Goal: Book appointment/travel/reservation

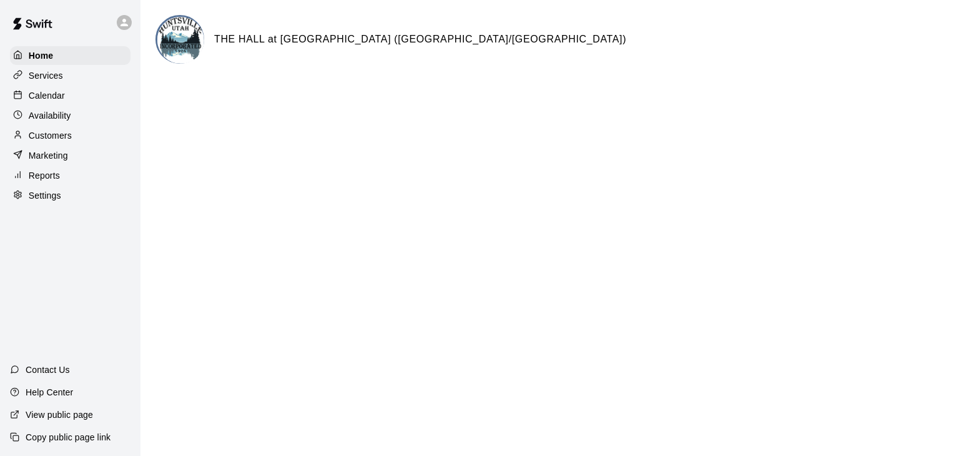
click at [174, 34] on img at bounding box center [180, 40] width 47 height 47
click at [252, 38] on h6 "THE HALL at [GEOGRAPHIC_DATA] ([GEOGRAPHIC_DATA]/[GEOGRAPHIC_DATA])" at bounding box center [420, 39] width 412 height 16
click at [44, 98] on p "Calendar" at bounding box center [47, 95] width 36 height 12
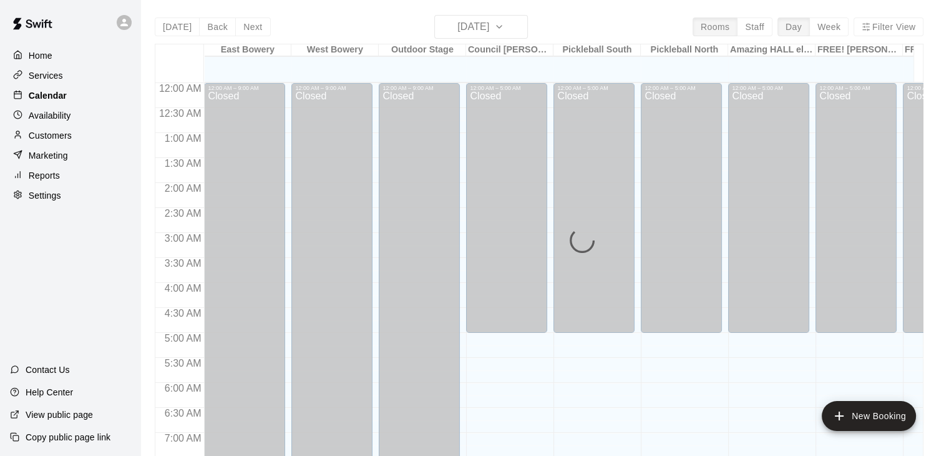
scroll to position [619, 0]
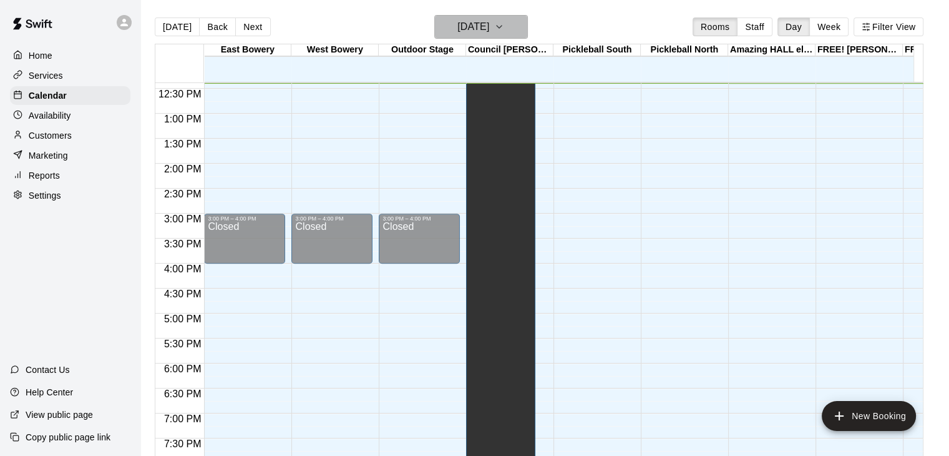
click at [489, 27] on h6 "[DATE]" at bounding box center [474, 26] width 32 height 17
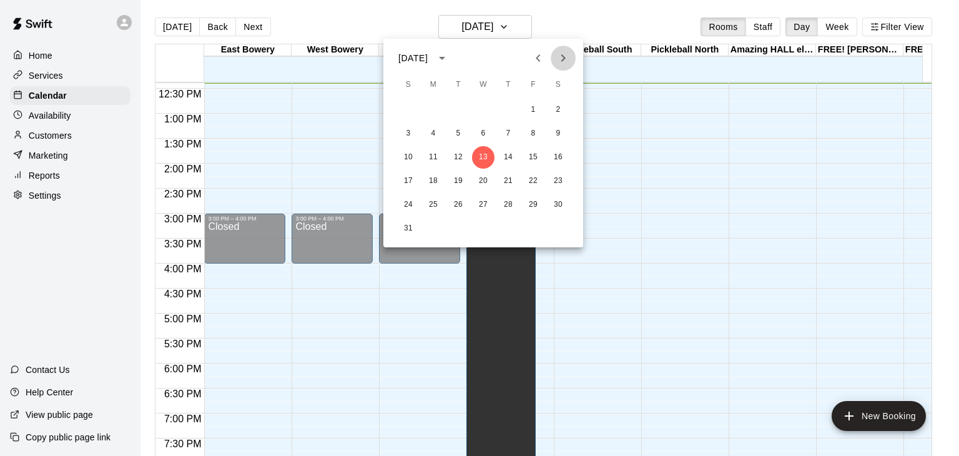
click at [565, 54] on icon "Next month" at bounding box center [563, 58] width 15 height 15
click at [400, 130] on button "7" at bounding box center [408, 133] width 22 height 22
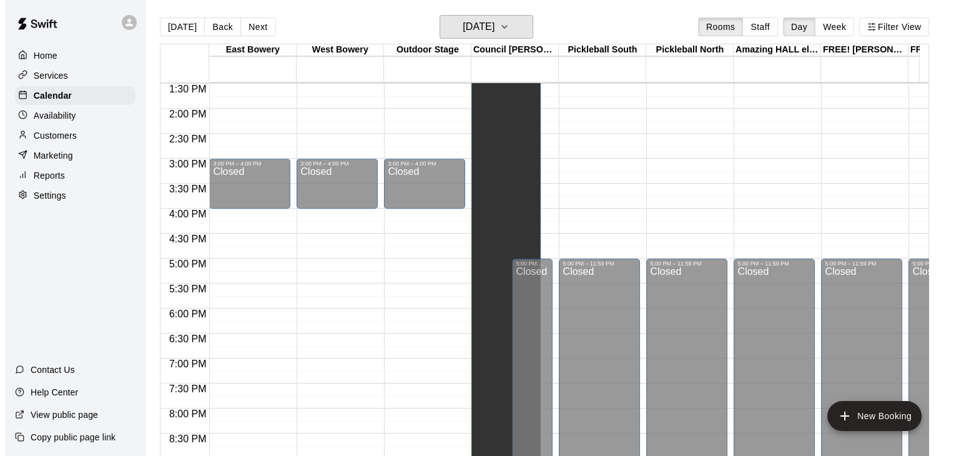
scroll to position [674, 0]
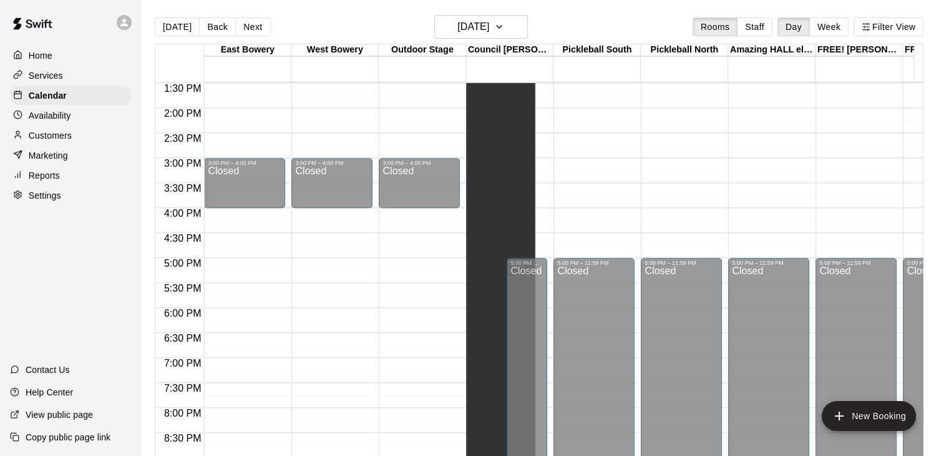
click at [312, 218] on div "12:00 AM – 9:00 AM Closed 3:00 PM – 4:00 PM Closed 10:00 PM – 11:59 PM Closed" at bounding box center [332, 8] width 81 height 1199
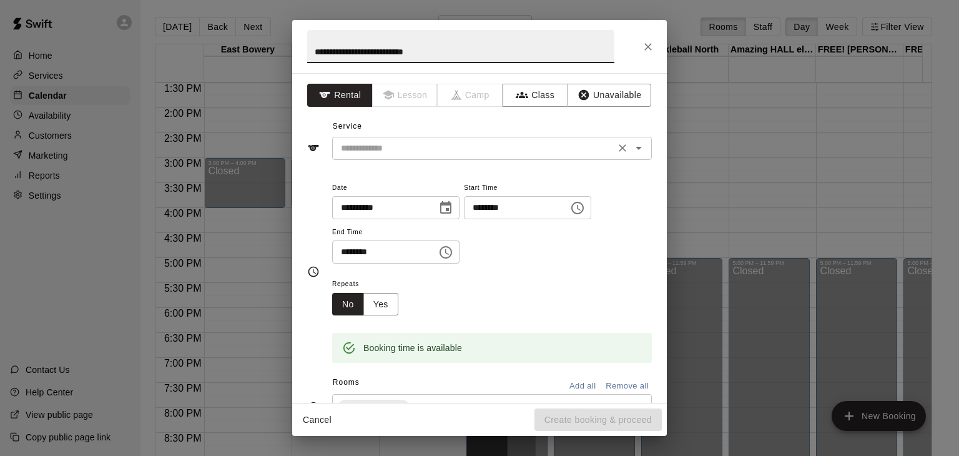
type input "**********"
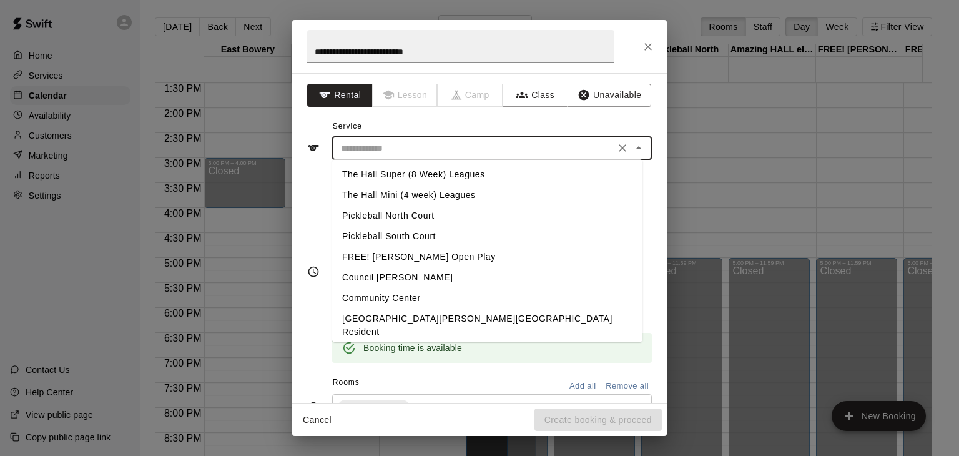
click at [382, 144] on input "text" at bounding box center [473, 148] width 275 height 16
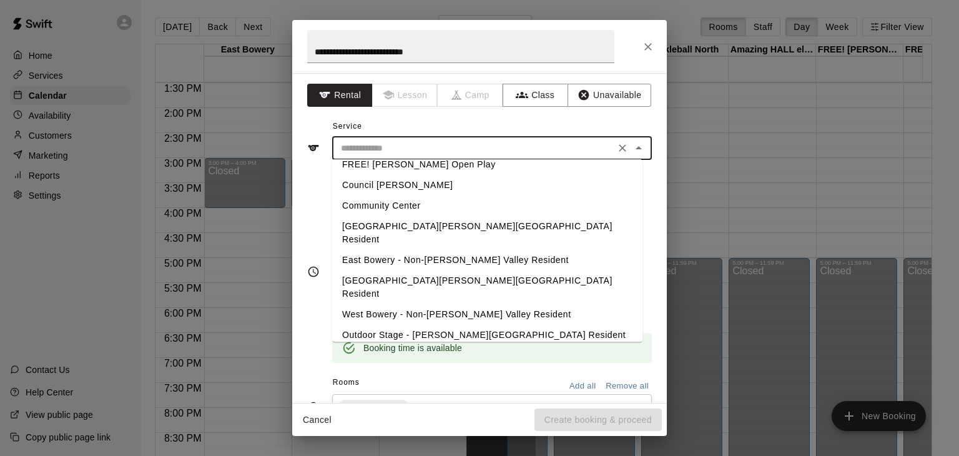
scroll to position [116, 0]
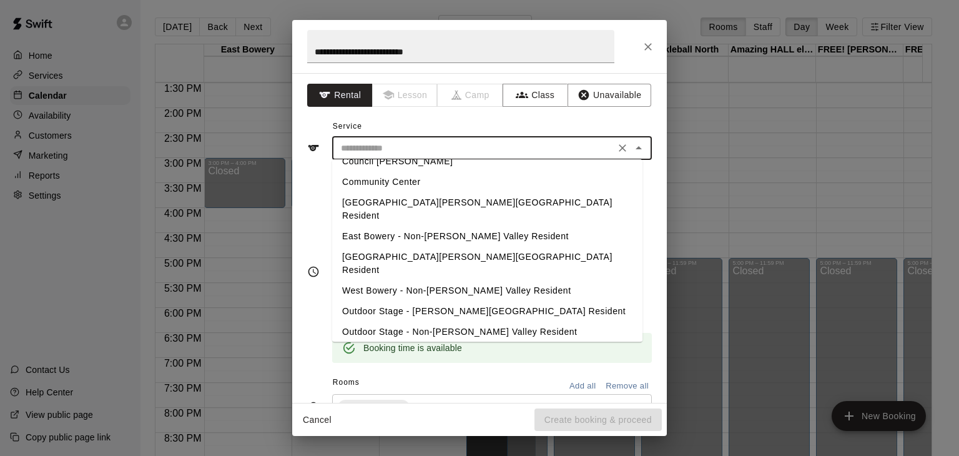
click at [413, 247] on li "[GEOGRAPHIC_DATA][PERSON_NAME][GEOGRAPHIC_DATA] Resident" at bounding box center [487, 264] width 310 height 34
type input "**********"
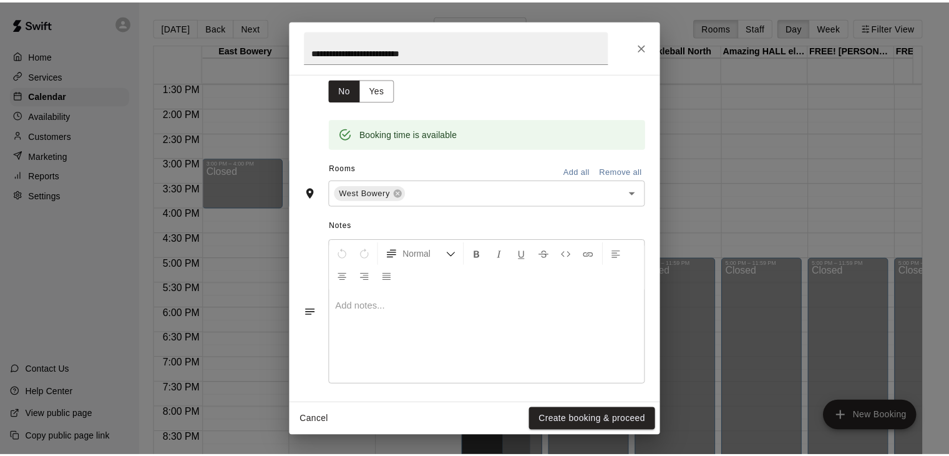
scroll to position [218, 0]
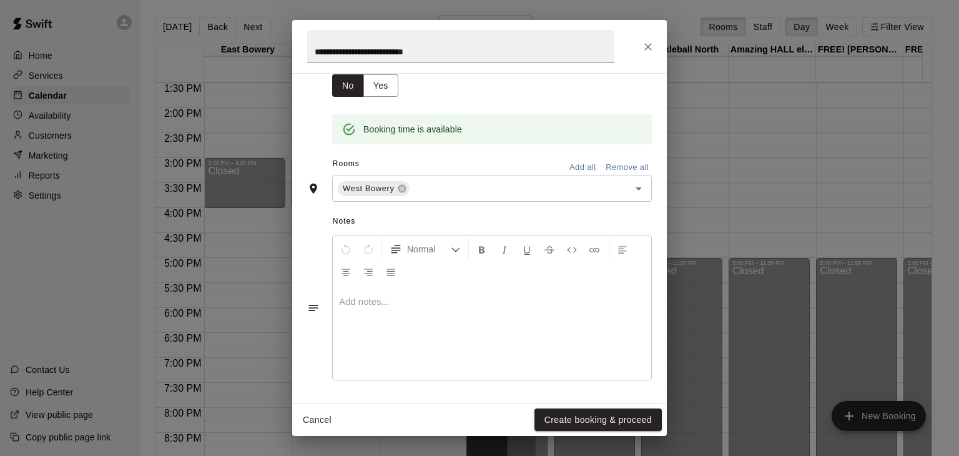
click at [361, 308] on div at bounding box center [492, 333] width 318 height 94
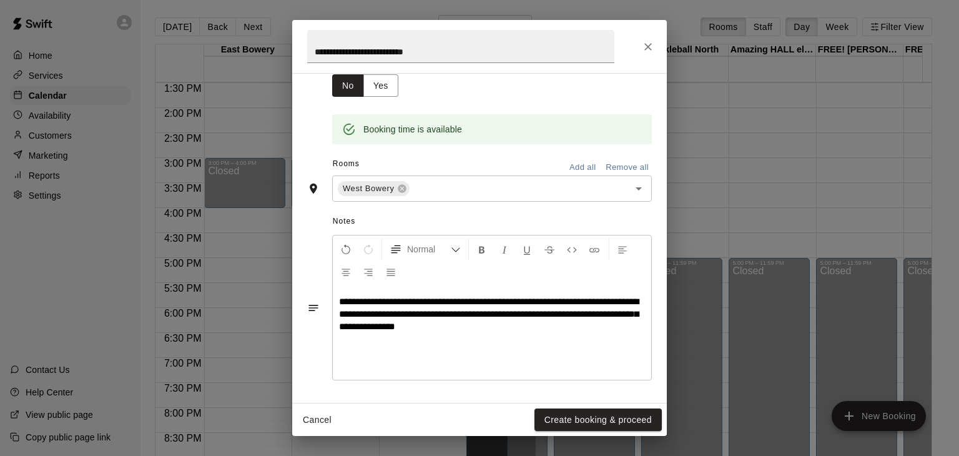
click at [608, 313] on span "**********" at bounding box center [489, 314] width 300 height 34
click at [486, 328] on p "**********" at bounding box center [492, 313] width 306 height 37
click at [591, 422] on button "Create booking & proceed" at bounding box center [597, 419] width 127 height 23
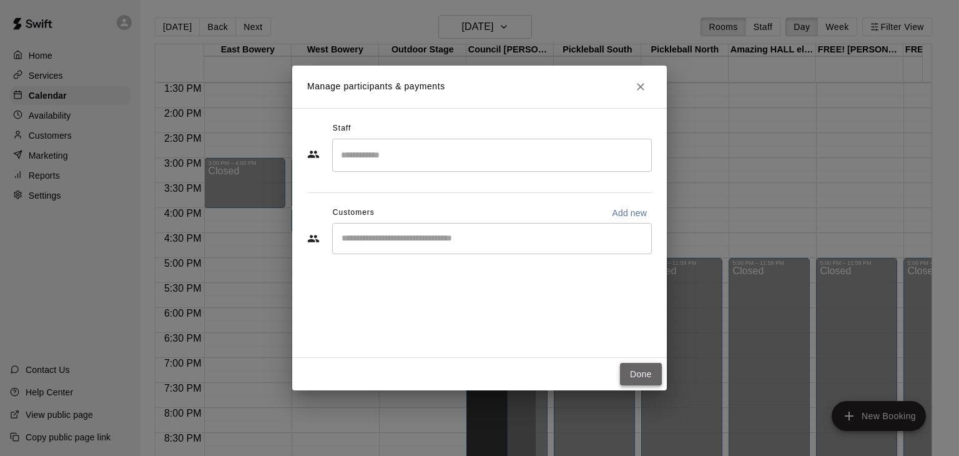
click at [647, 383] on button "Done" at bounding box center [641, 374] width 42 height 23
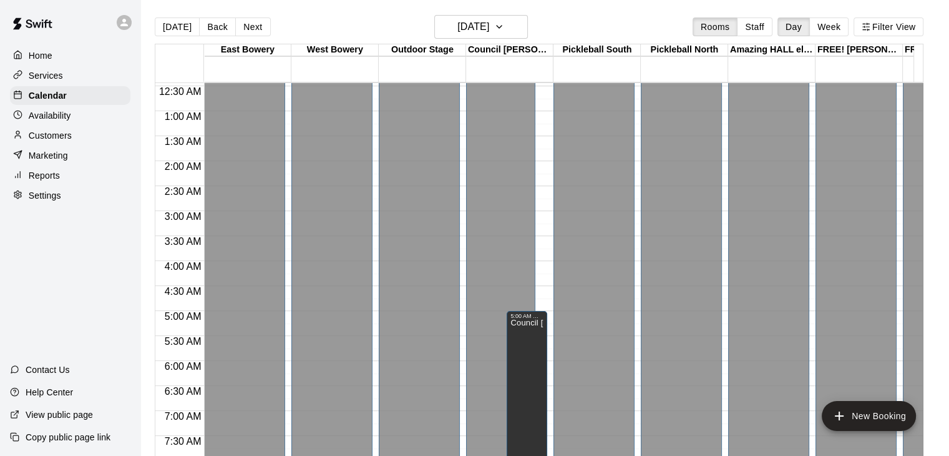
scroll to position [21, 0]
